Goal: Task Accomplishment & Management: Manage account settings

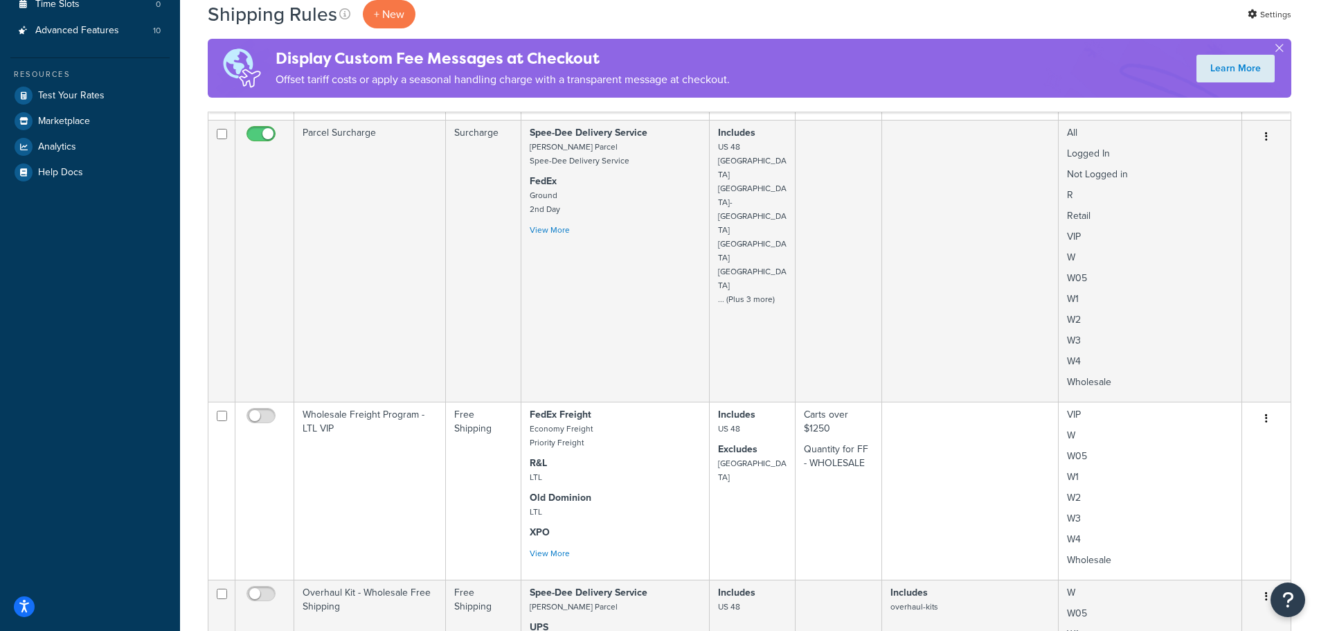
scroll to position [337, 0]
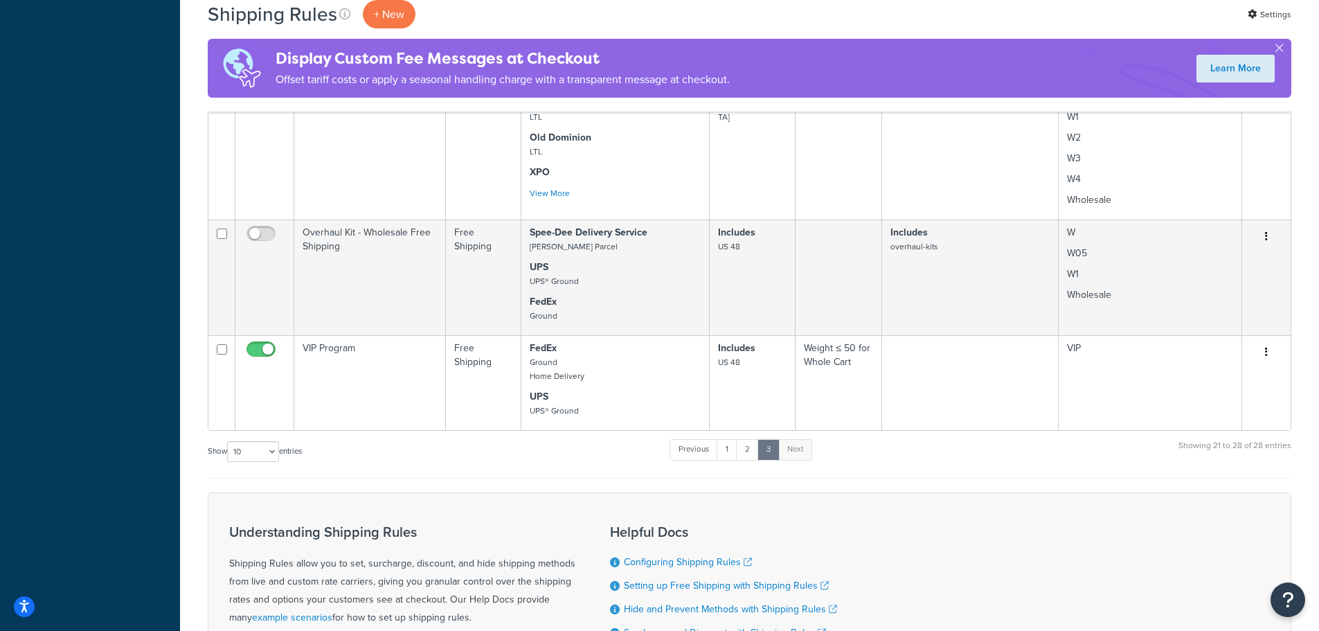
scroll to position [900, 0]
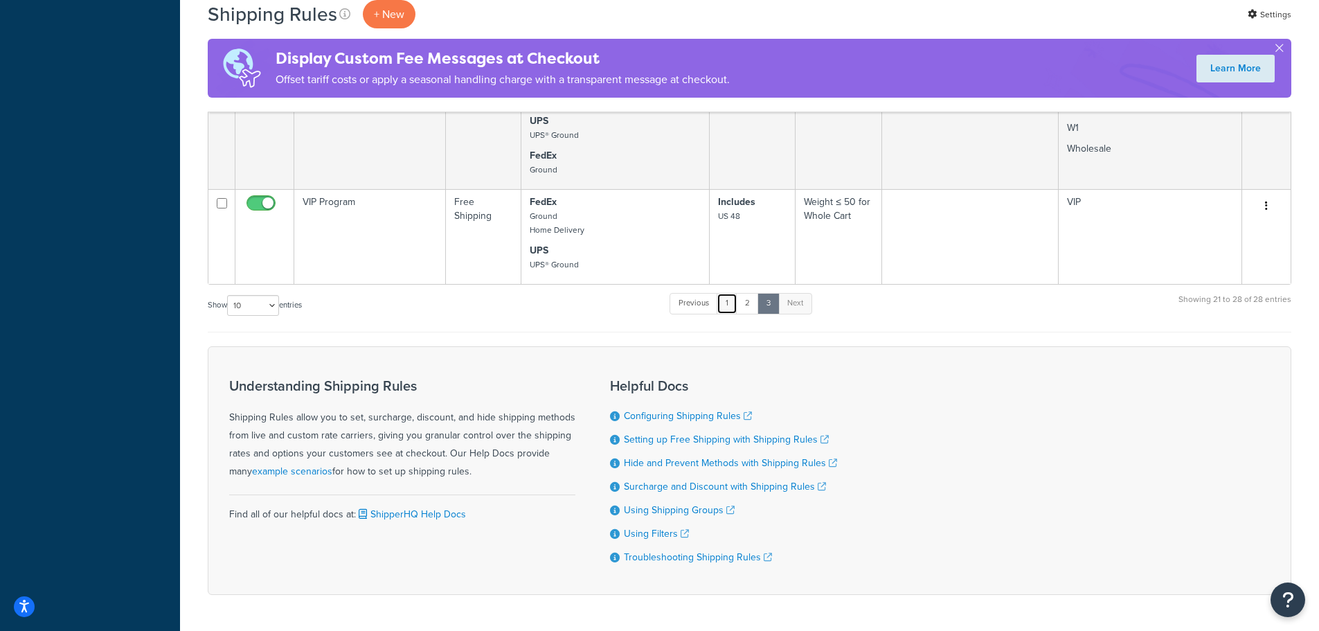
click at [735, 302] on link "1" at bounding box center [727, 303] width 21 height 21
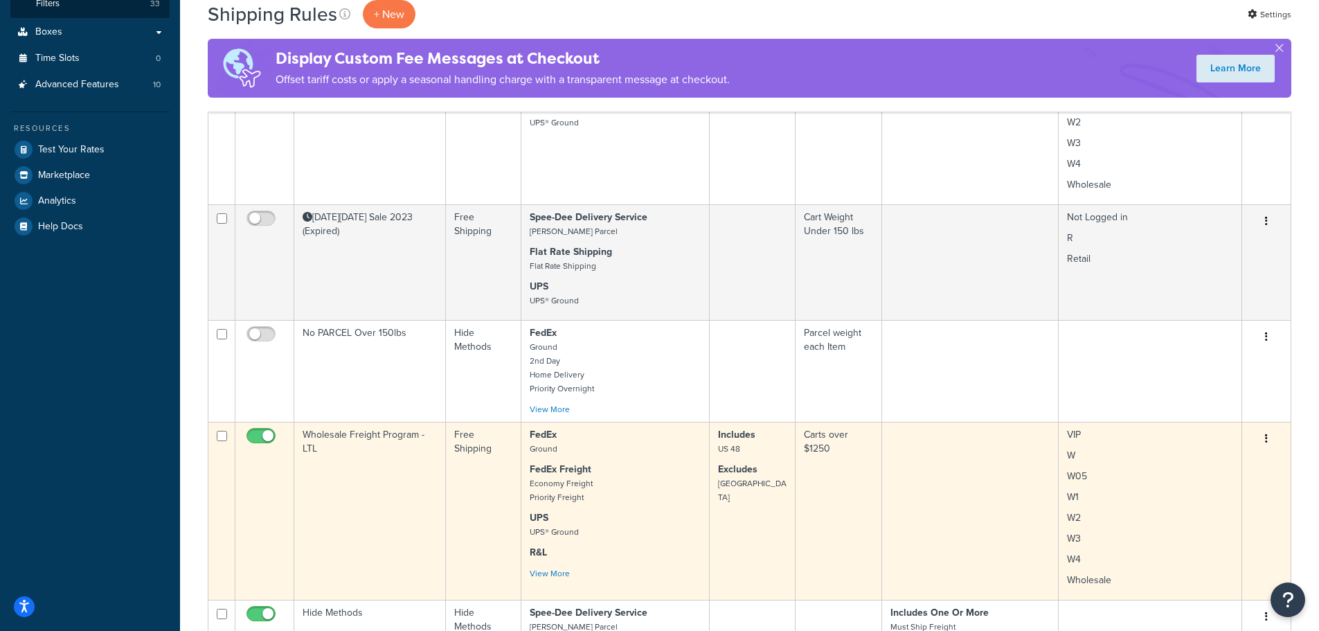
scroll to position [435, 0]
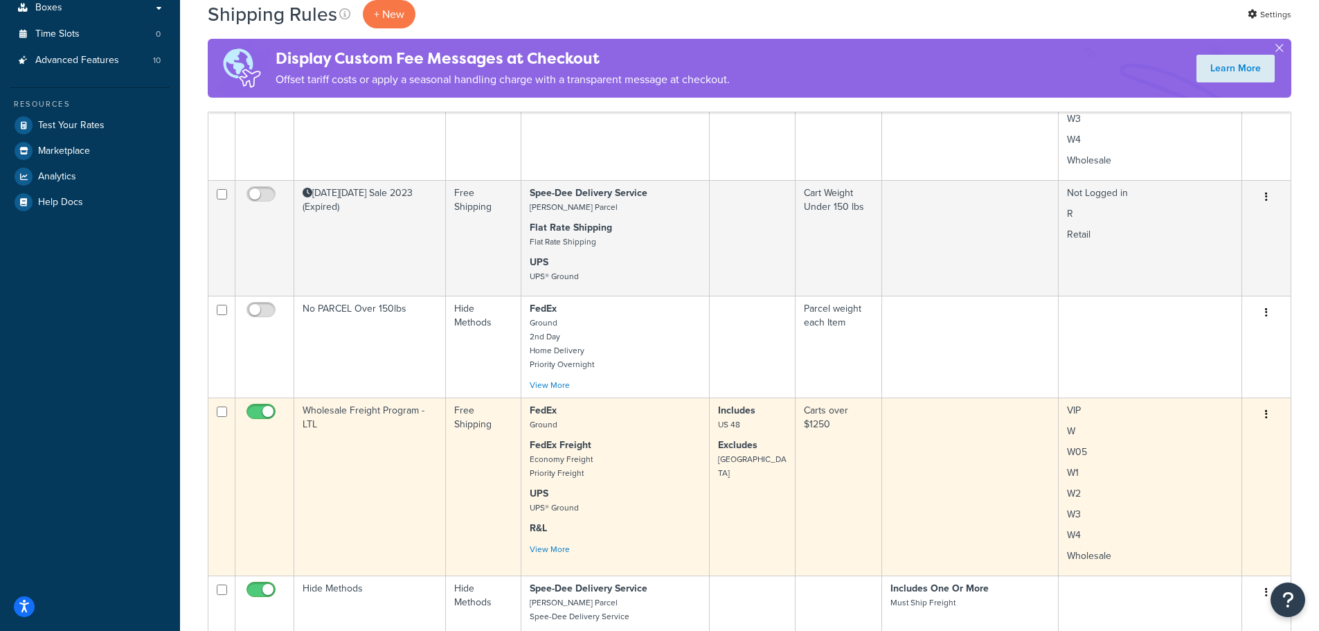
click at [391, 433] on td "Wholesale Freight Program - LTL" at bounding box center [370, 486] width 152 height 178
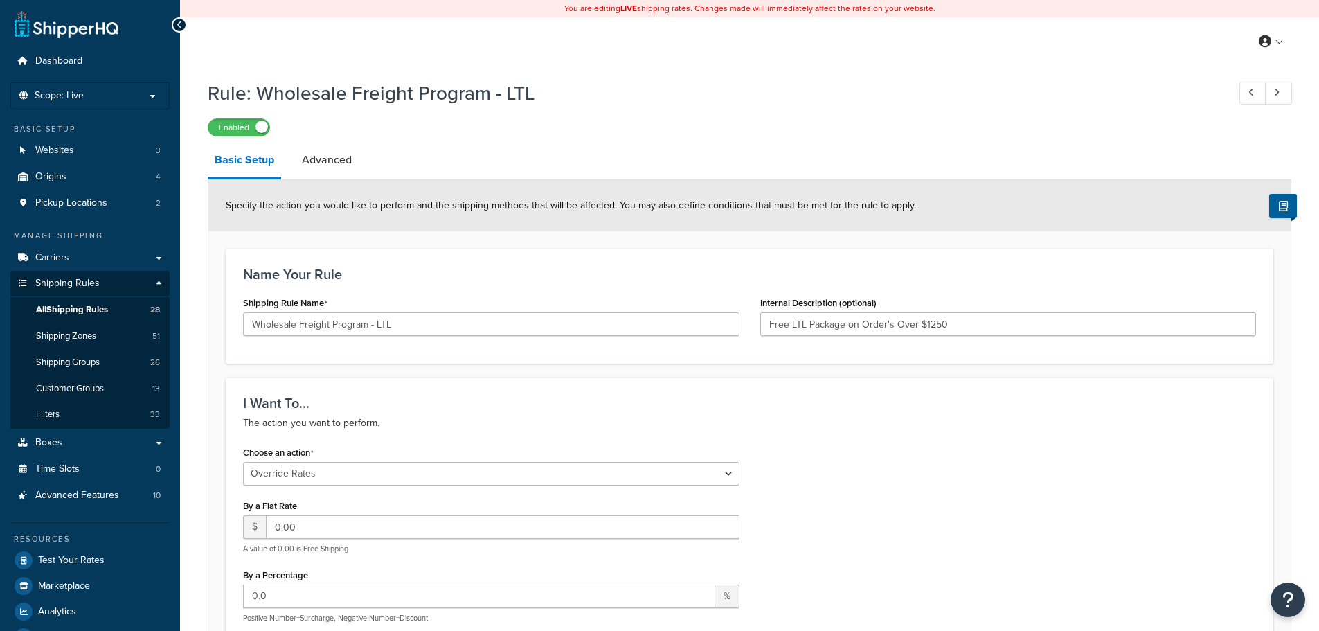
select select "OVERRIDE"
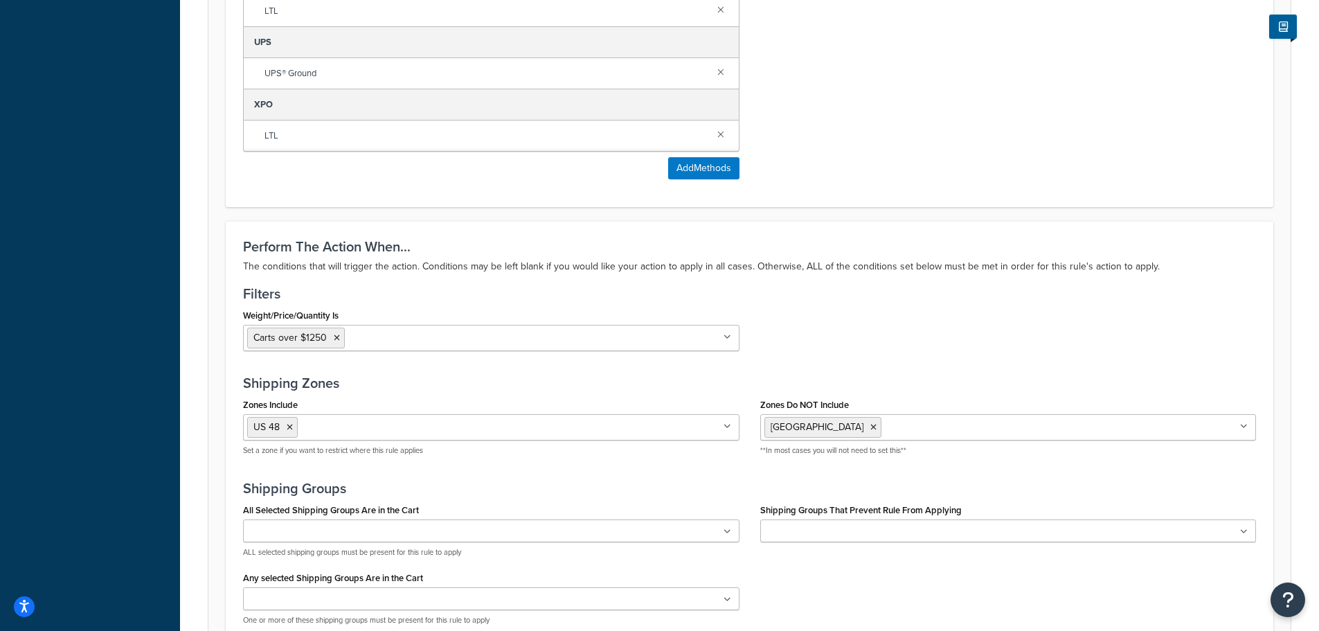
scroll to position [1108, 0]
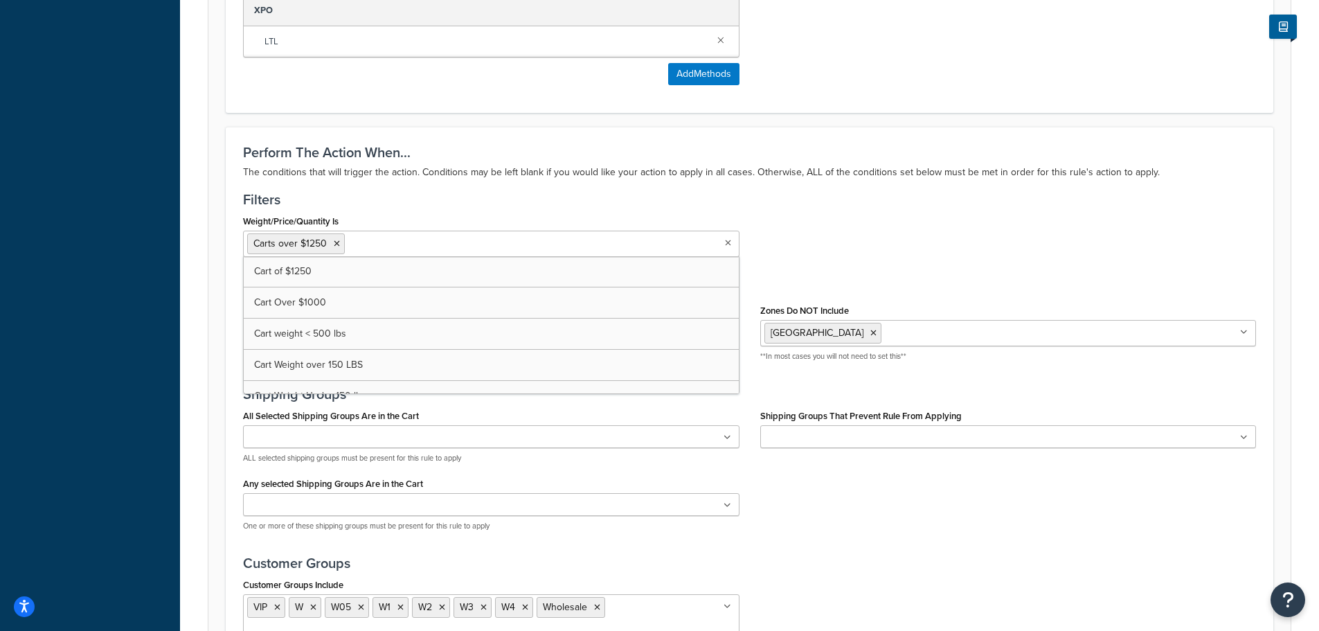
click at [432, 243] on input "Weight/Price/Quantity Is" at bounding box center [409, 242] width 123 height 15
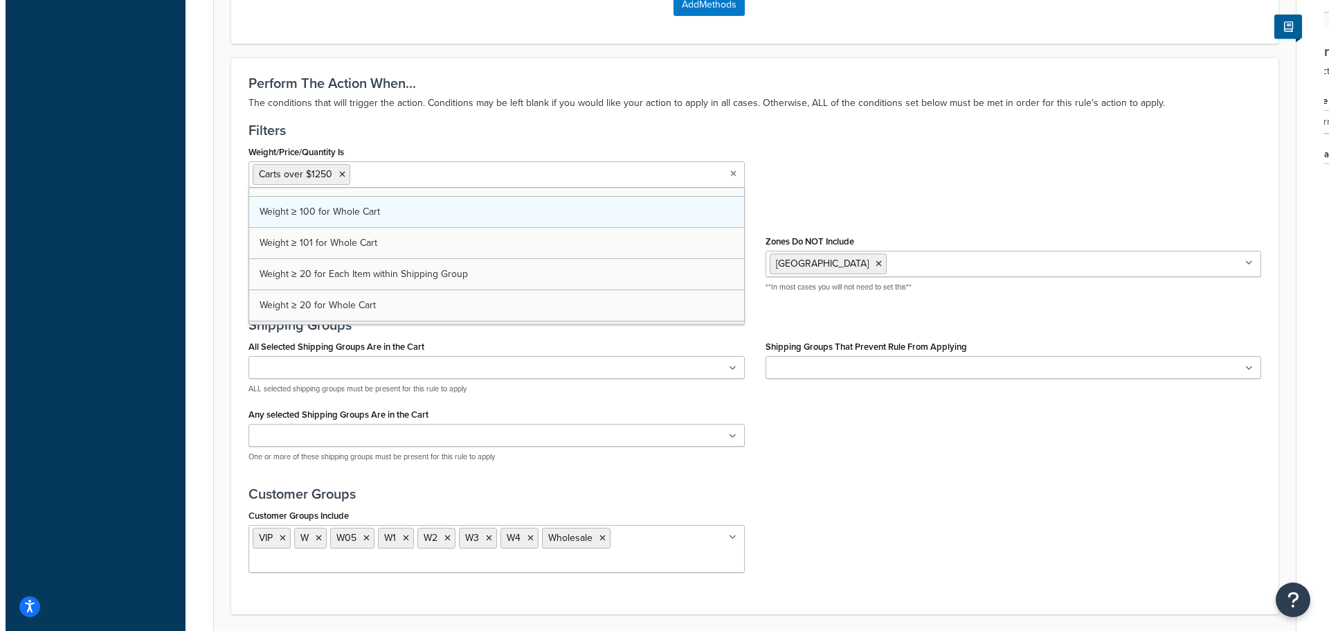
scroll to position [890, 0]
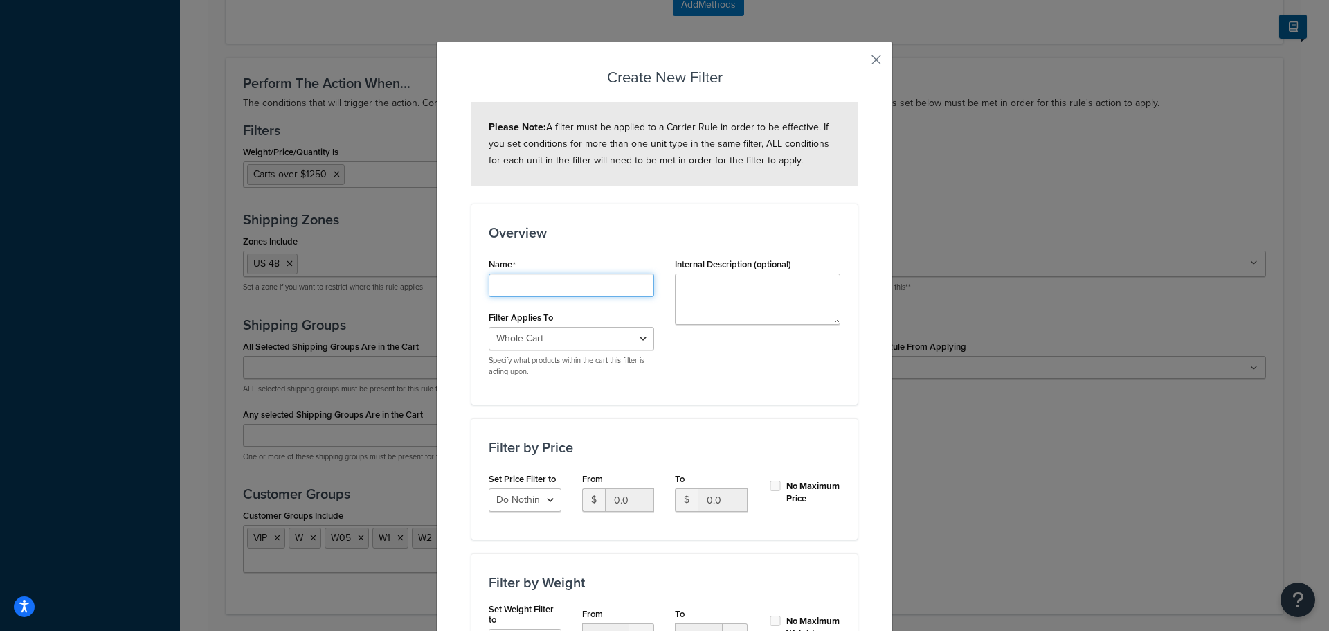
click at [517, 279] on input "Shipping Rule Name" at bounding box center [571, 286] width 165 height 24
type input "QTY over 3"
click at [695, 342] on div "Name QTY over 3 Filter Applies To Whole Cart Everything in Shipping Group Every…" at bounding box center [664, 320] width 373 height 133
click at [583, 346] on select "Whole Cart Everything in Shipping Group Everything at Origin Each Item within S…" at bounding box center [571, 339] width 165 height 24
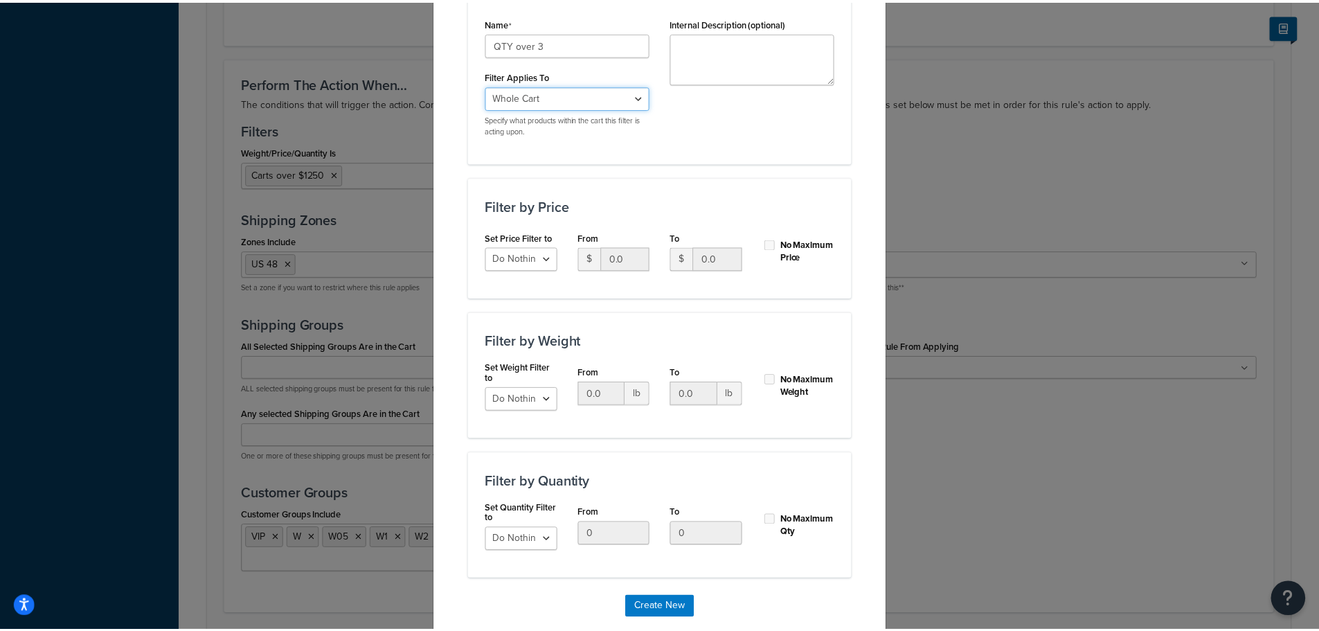
scroll to position [274, 0]
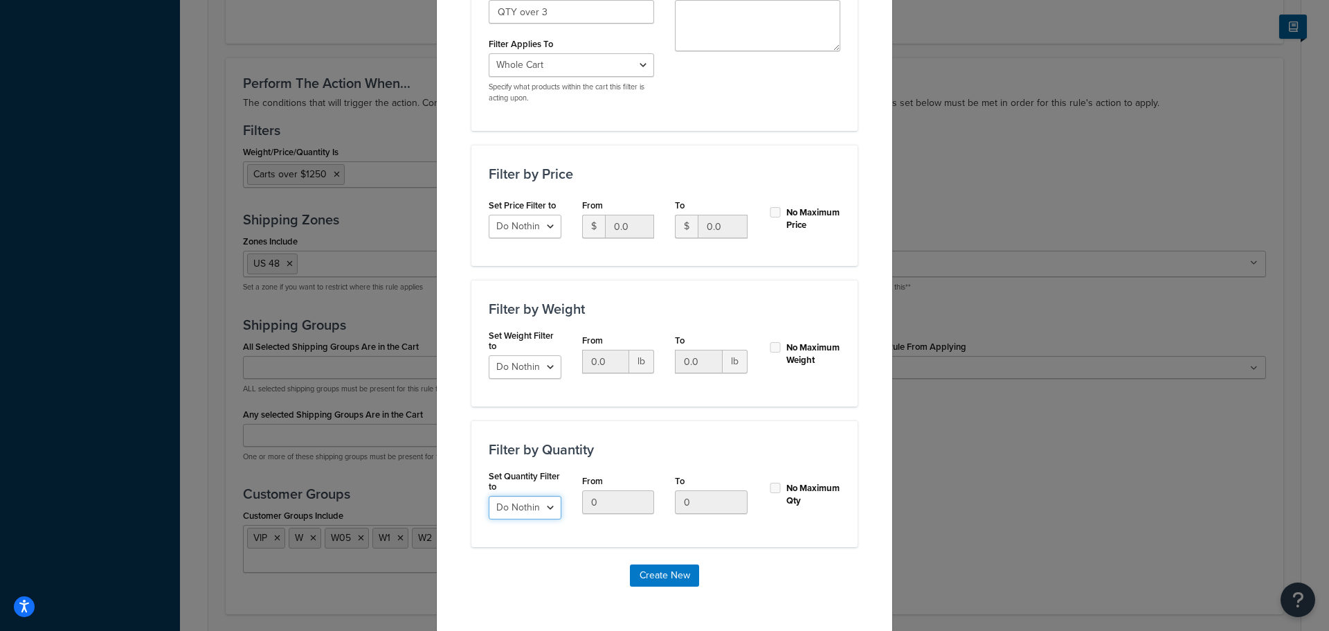
click at [536, 515] on select "Do Nothing Apply to a Range" at bounding box center [525, 508] width 73 height 24
select select "range"
click at [489, 496] on select "Do Nothing Apply to a Range" at bounding box center [525, 508] width 73 height 24
click at [614, 511] on input "0" at bounding box center [618, 502] width 73 height 24
drag, startPoint x: 606, startPoint y: 504, endPoint x: 534, endPoint y: 496, distance: 72.5
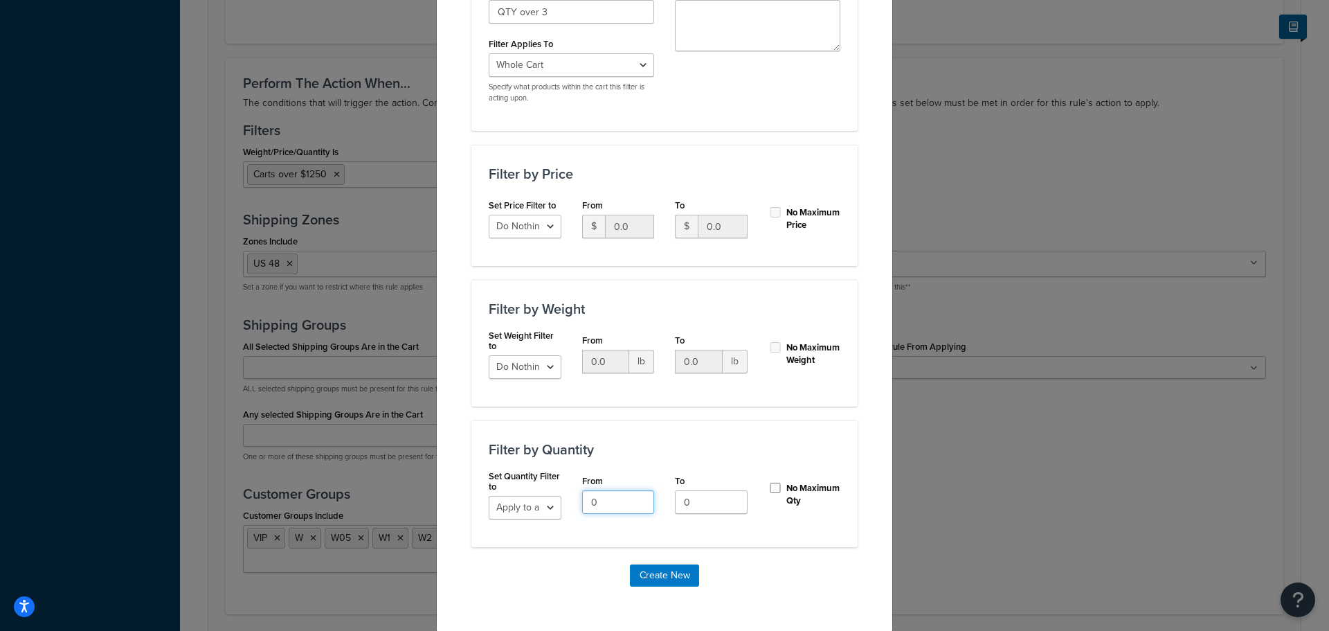
click at [534, 496] on div "Set Quantity Filter to Do Nothing Apply to a Range From 0 To 0 No Maximum Qty" at bounding box center [664, 500] width 373 height 59
type input "3"
click at [733, 453] on h3 "Filter by Quantity" at bounding box center [665, 449] width 352 height 15
click at [769, 489] on input "No Maximum Qty" at bounding box center [776, 488] width 14 height 10
checkbox input "true"
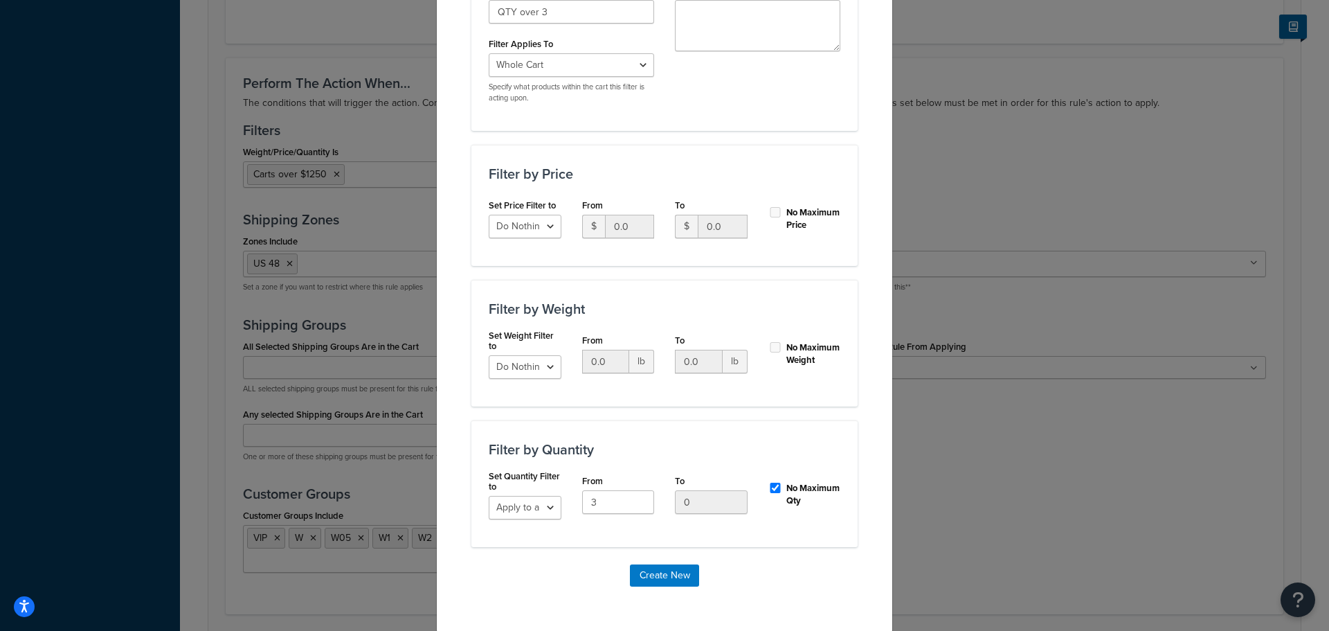
click at [791, 530] on div "Filter by Quantity Set Quantity Filter to Do Nothing Apply to a Range From 3 To…" at bounding box center [665, 483] width 386 height 127
click at [656, 578] on button "Create New" at bounding box center [664, 575] width 69 height 22
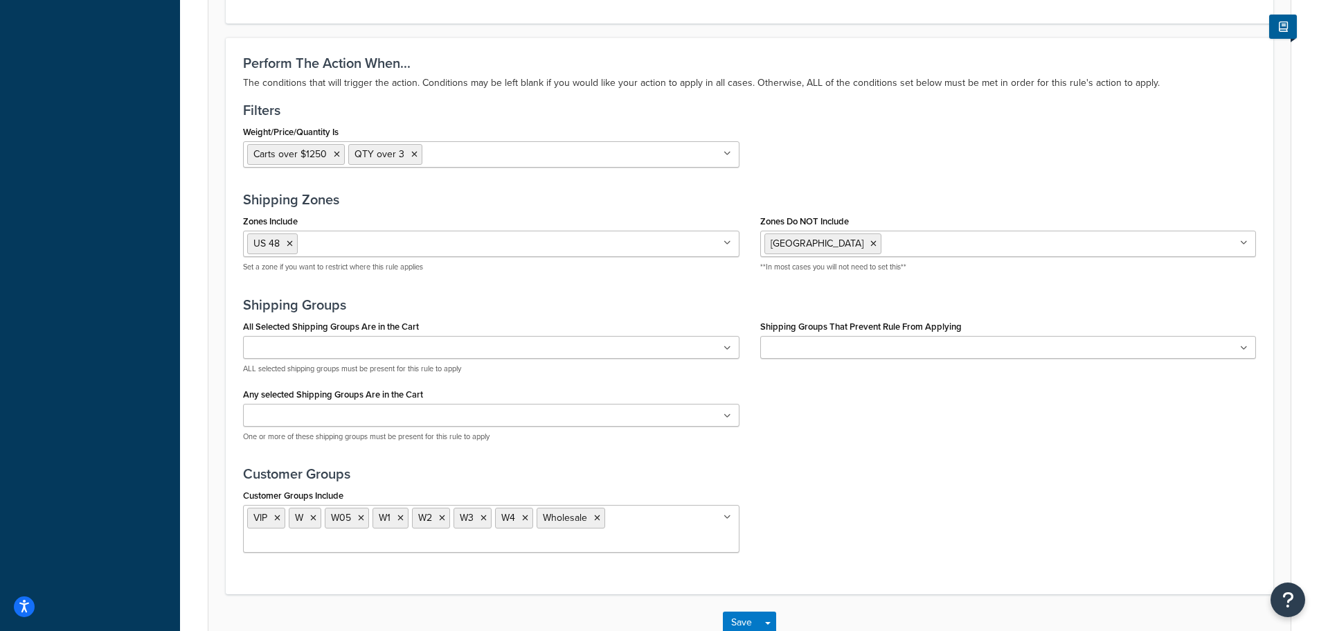
scroll to position [1367, 0]
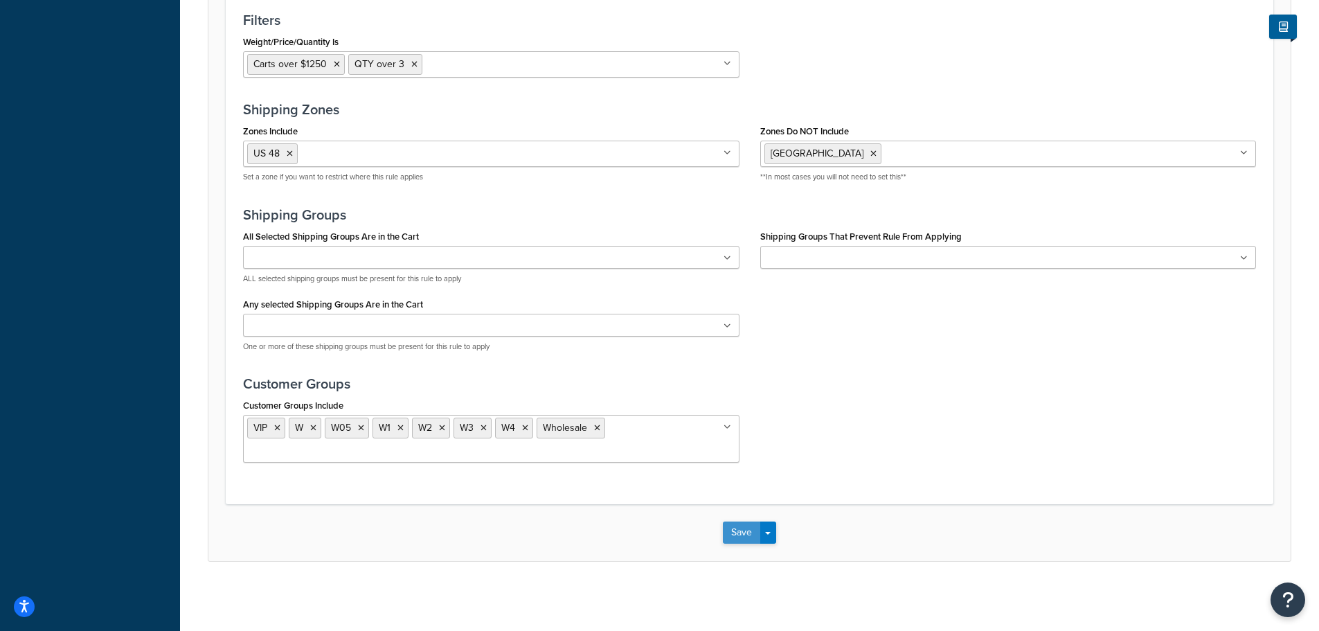
click at [736, 543] on button "Save" at bounding box center [741, 532] width 37 height 22
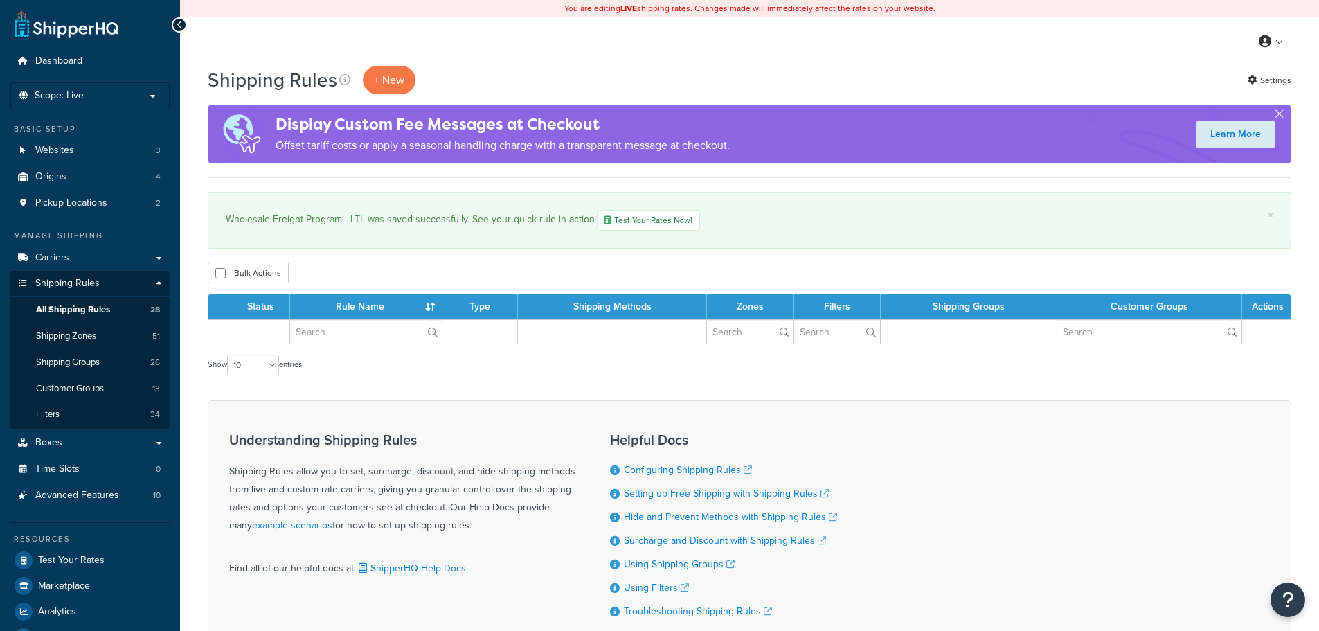
click at [82, 309] on span "All Shipping Rules" at bounding box center [73, 310] width 74 height 12
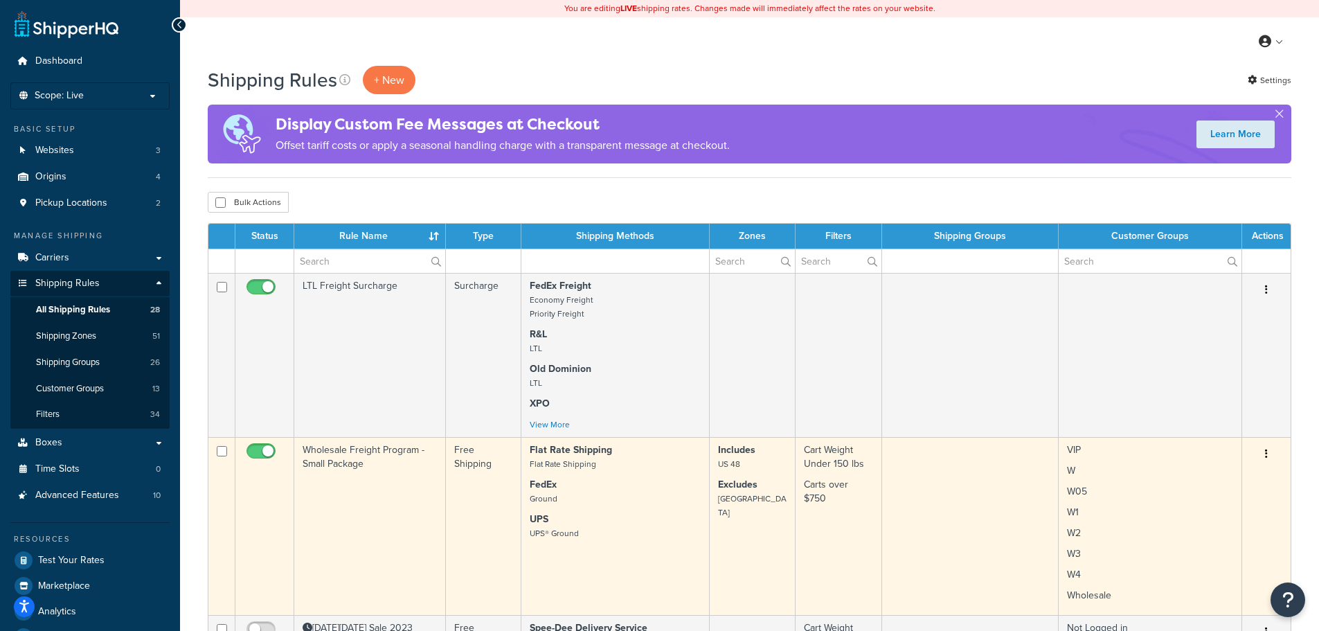
click at [383, 494] on td "Wholesale Freight Program - Small Package" at bounding box center [370, 526] width 152 height 178
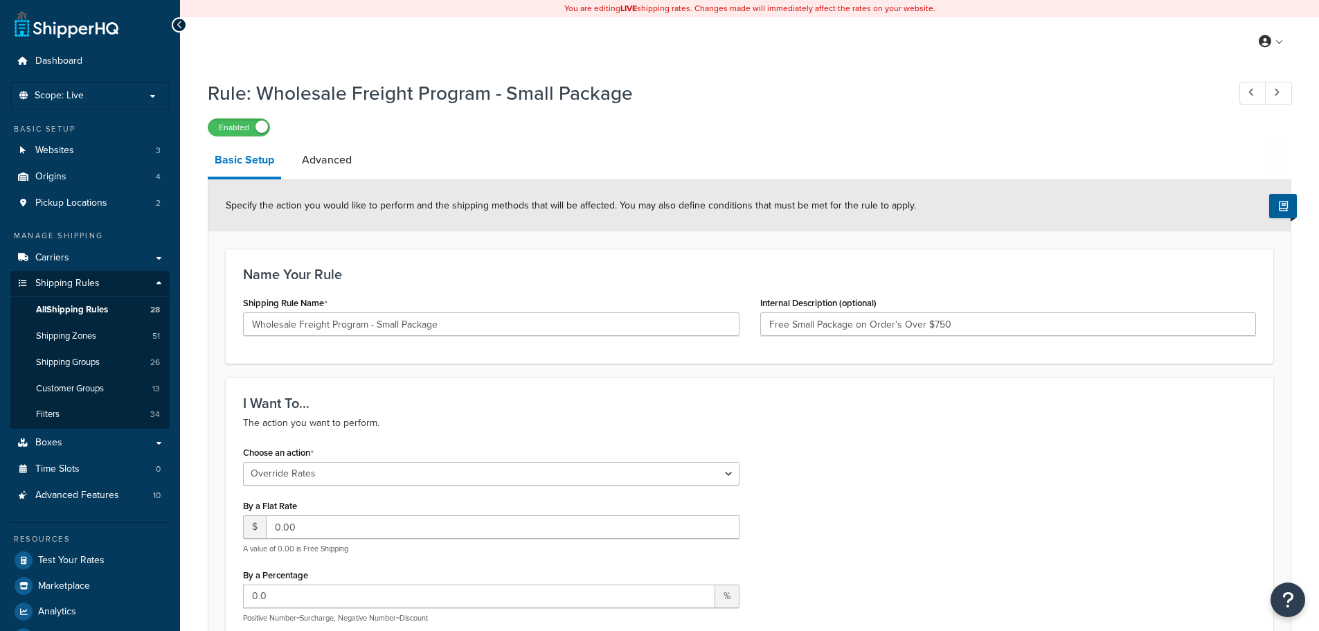
select select "OVERRIDE"
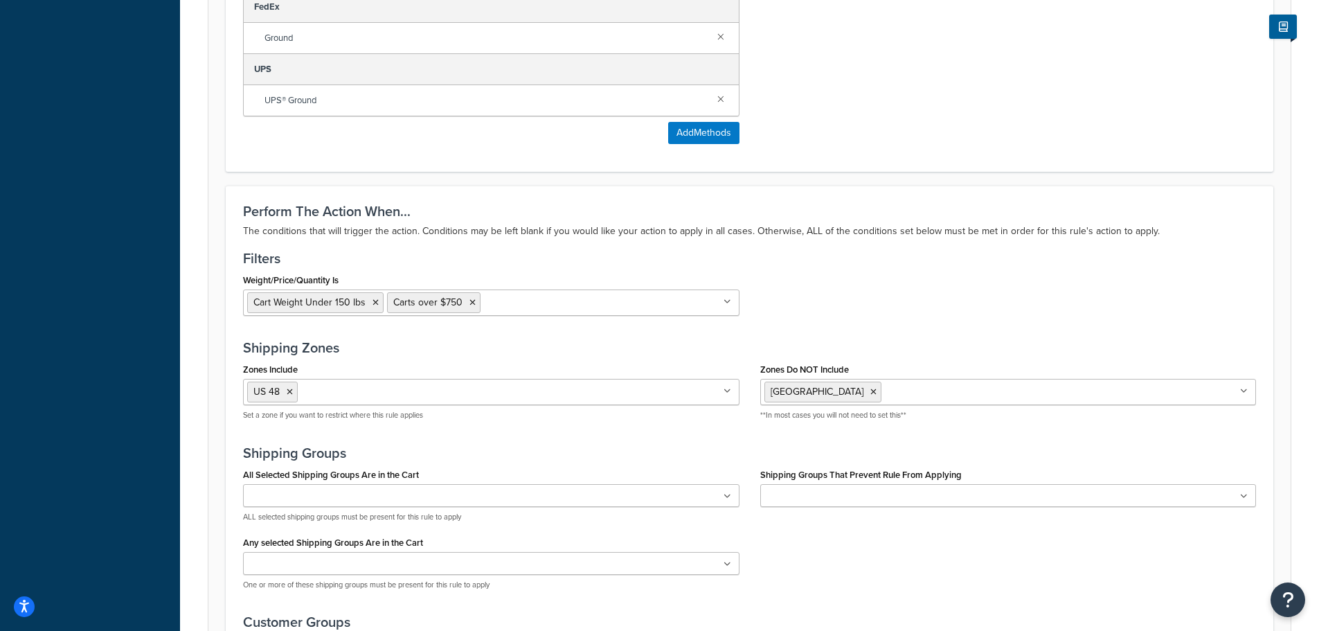
scroll to position [969, 0]
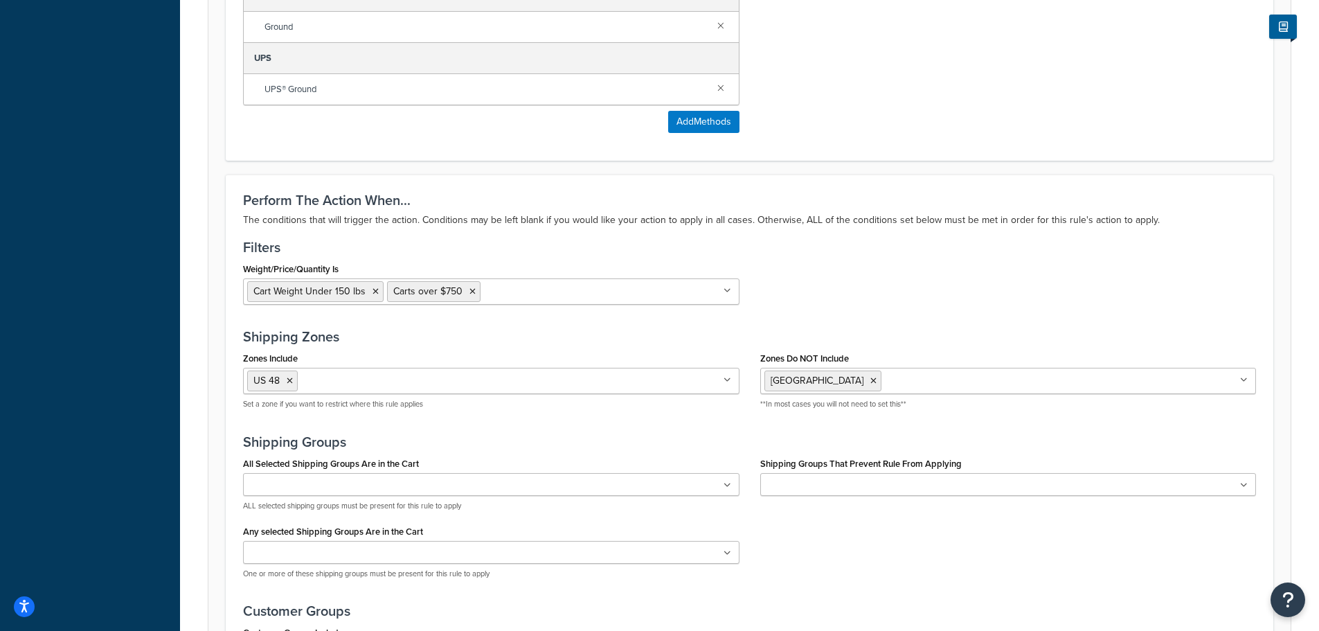
click at [534, 295] on input "Weight/Price/Quantity Is" at bounding box center [545, 290] width 123 height 15
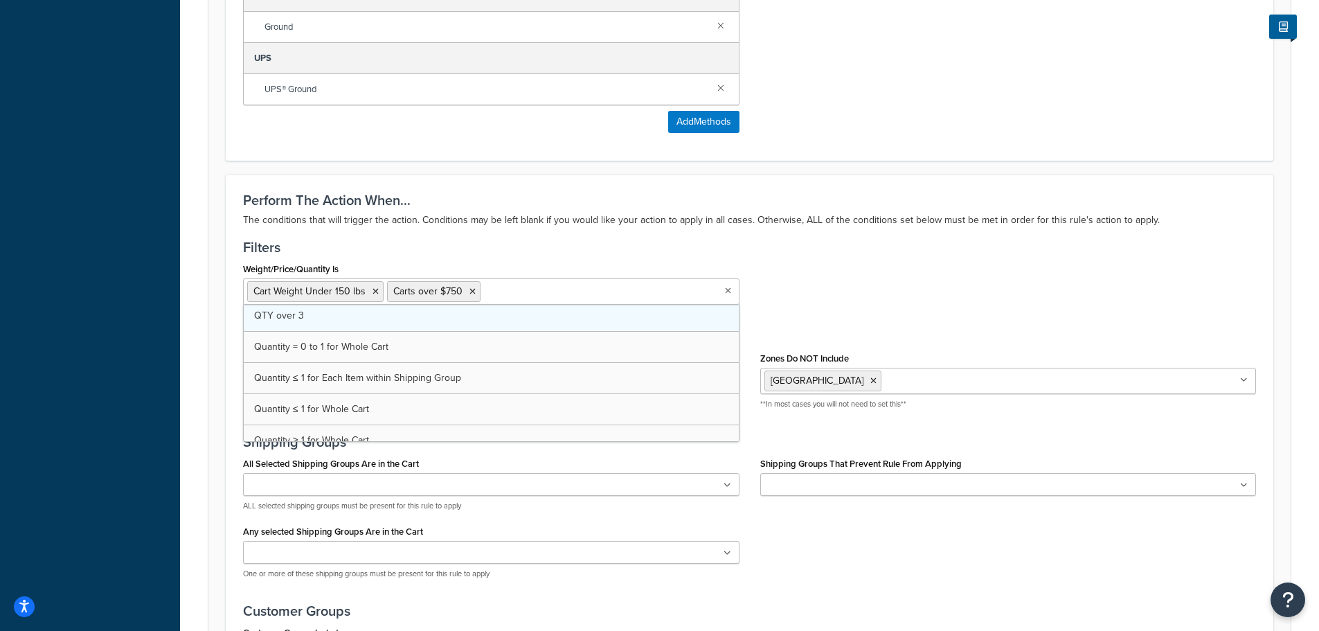
scroll to position [315, 0]
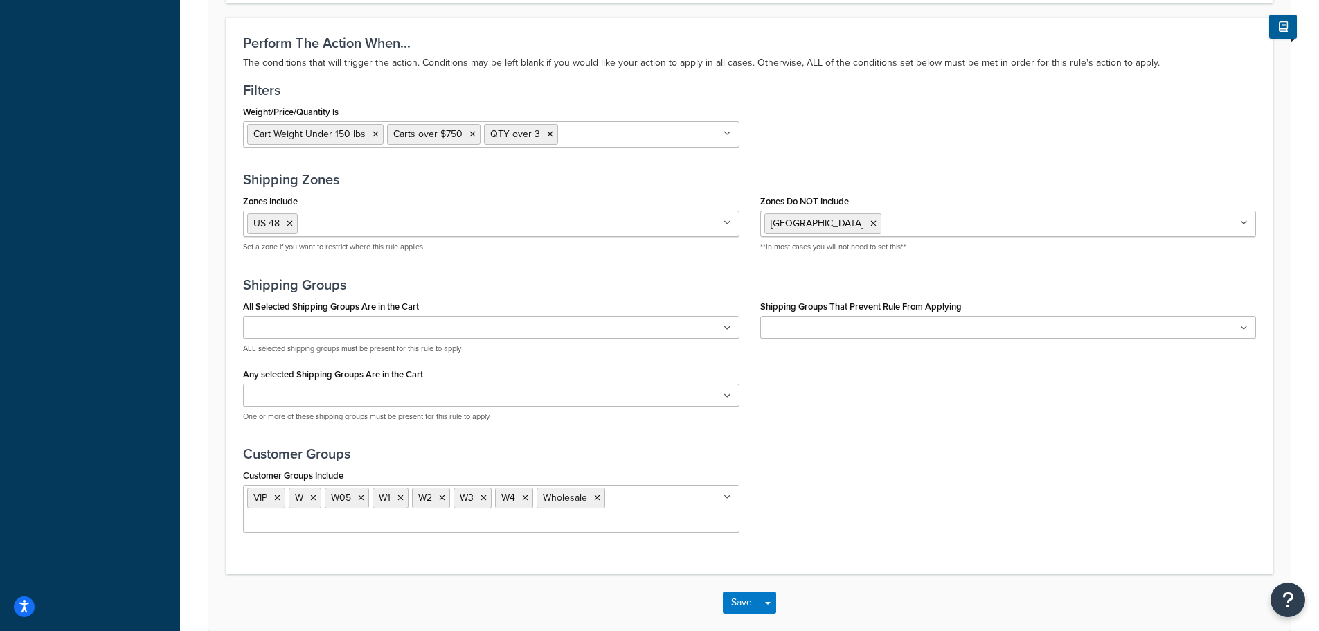
scroll to position [1199, 0]
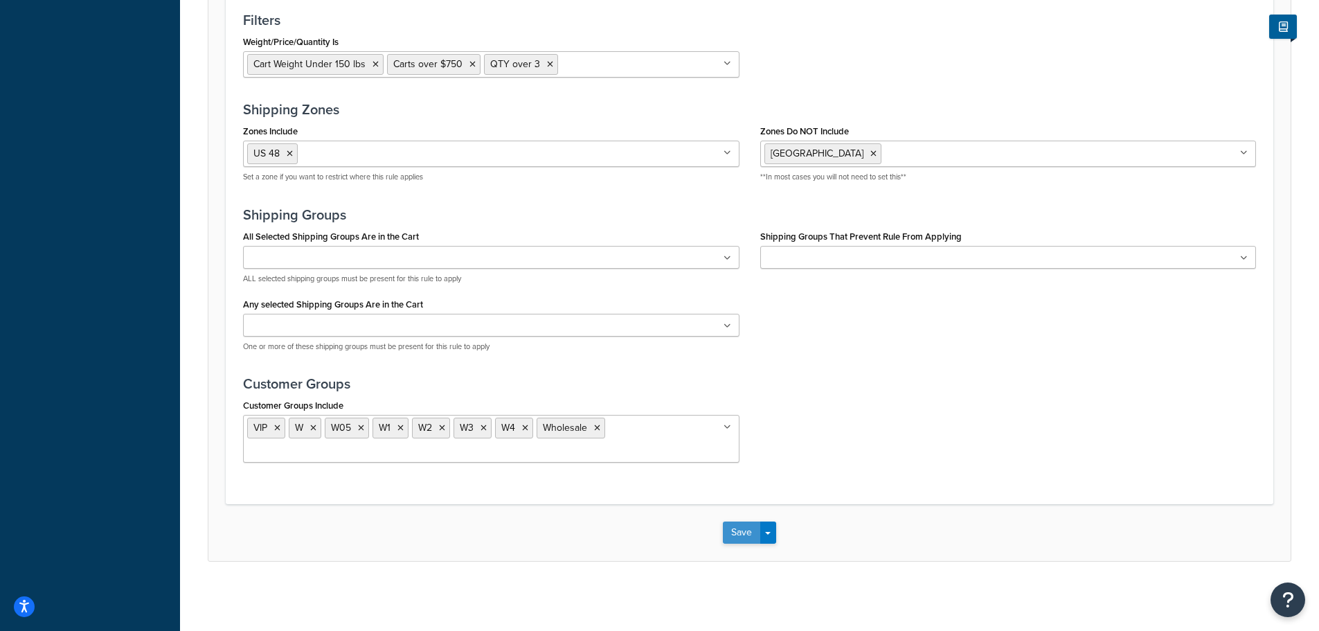
drag, startPoint x: 737, startPoint y: 531, endPoint x: 642, endPoint y: 510, distance: 97.1
click at [735, 531] on button "Save" at bounding box center [741, 532] width 37 height 22
